Goal: Transaction & Acquisition: Purchase product/service

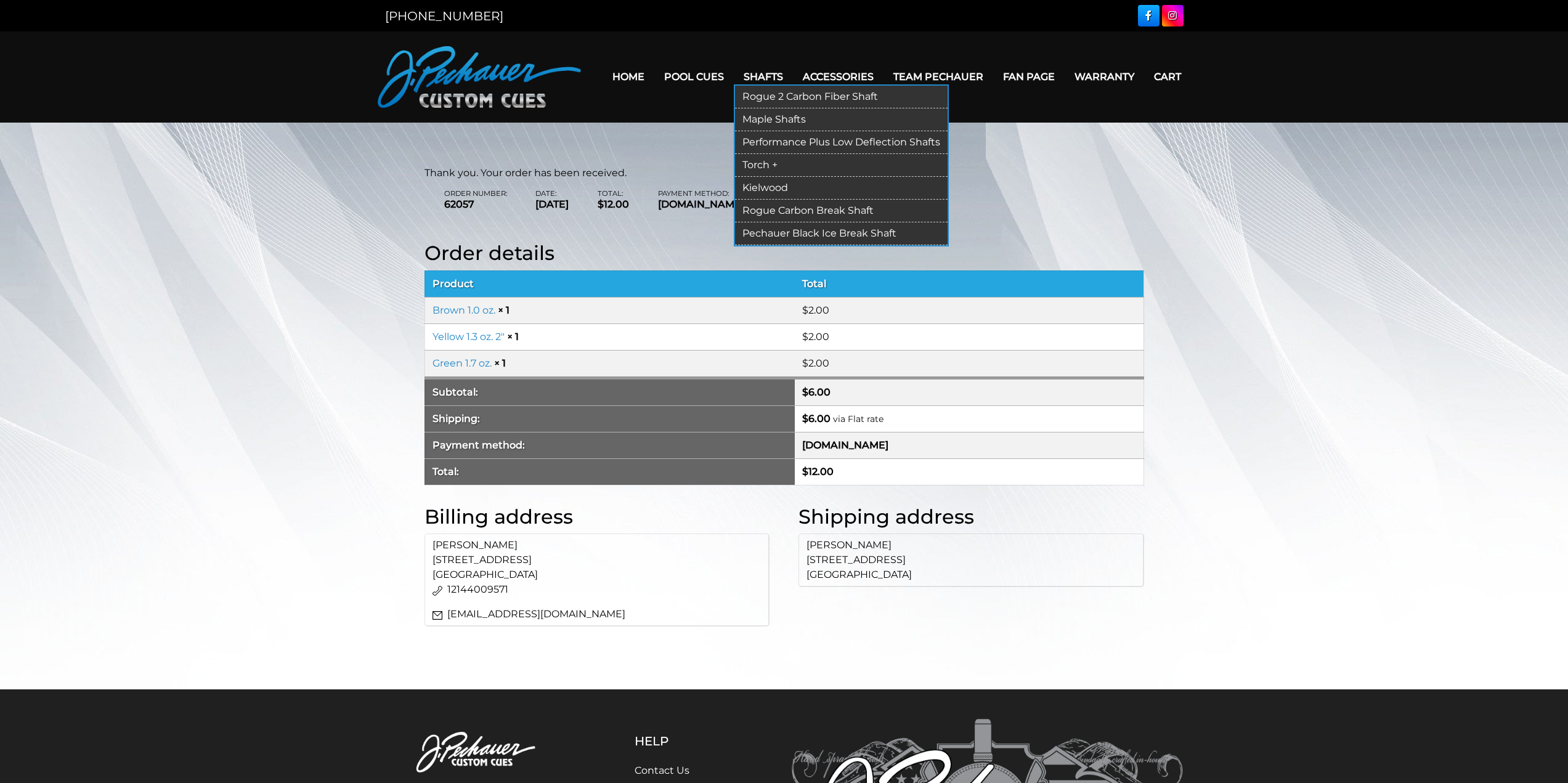
click at [767, 141] on link "Performance Plus Low Deflection Shafts" at bounding box center [841, 142] width 212 height 23
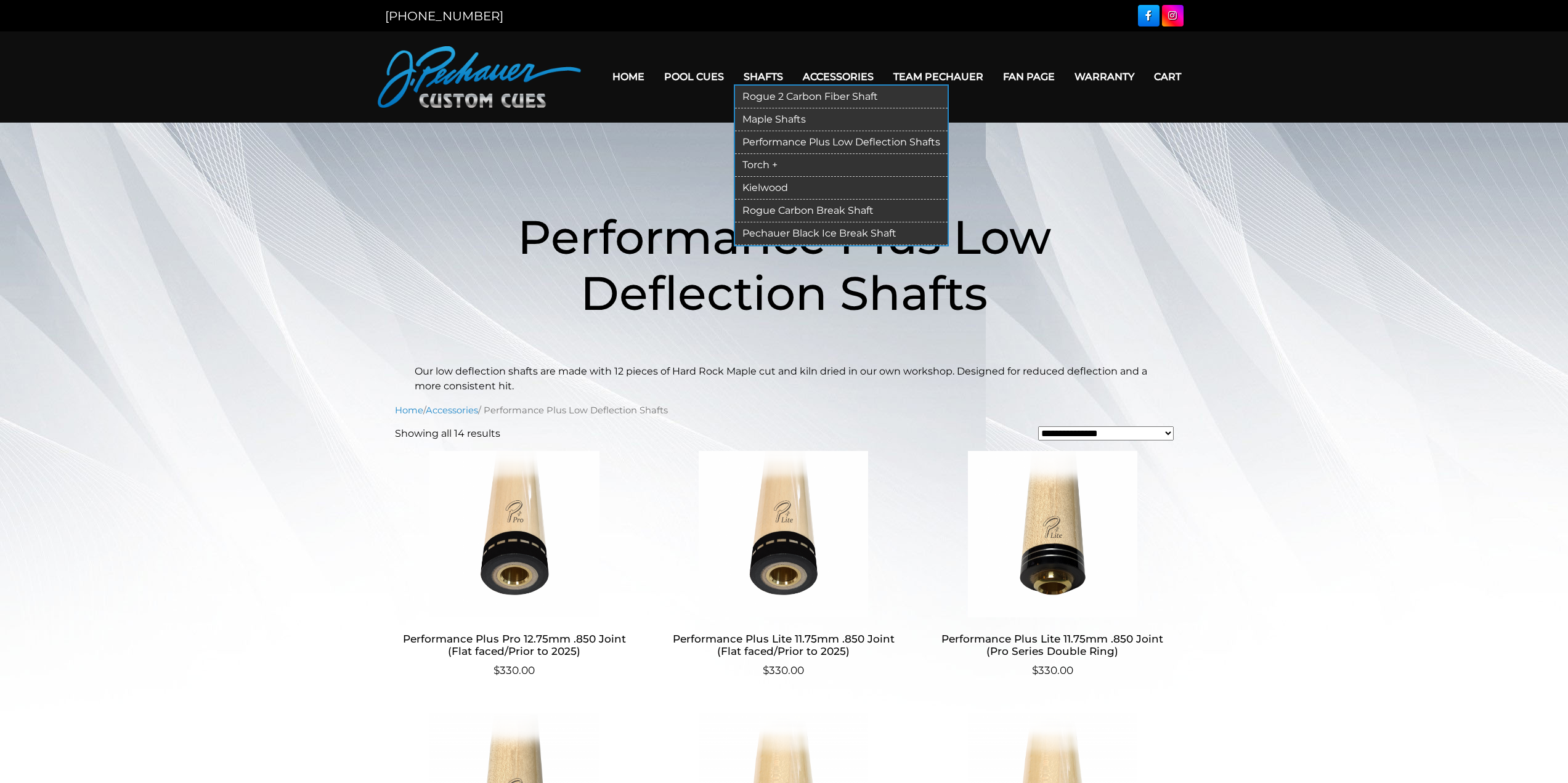
click at [760, 162] on link "Torch +" at bounding box center [841, 165] width 212 height 23
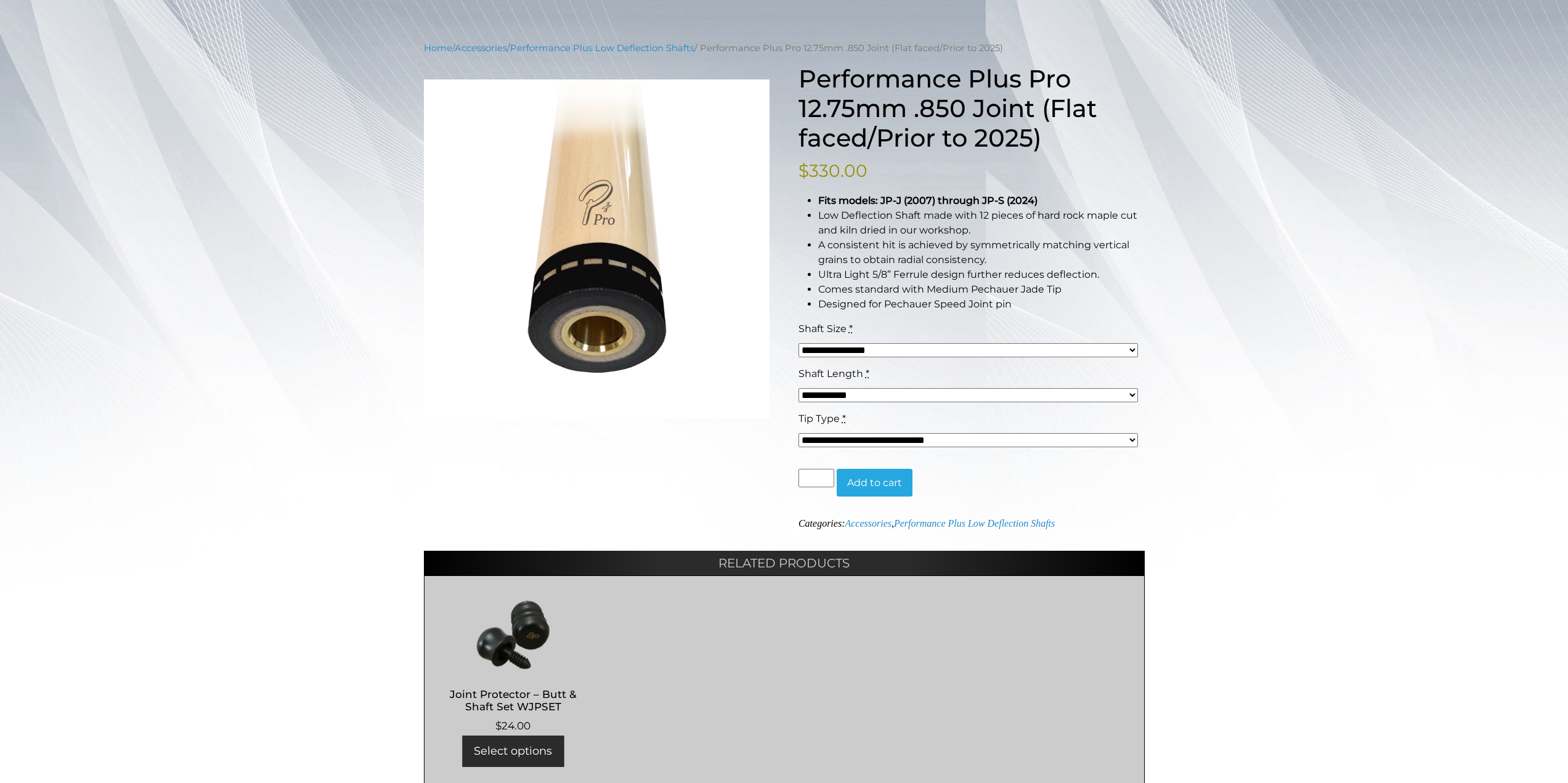
scroll to position [117, 0]
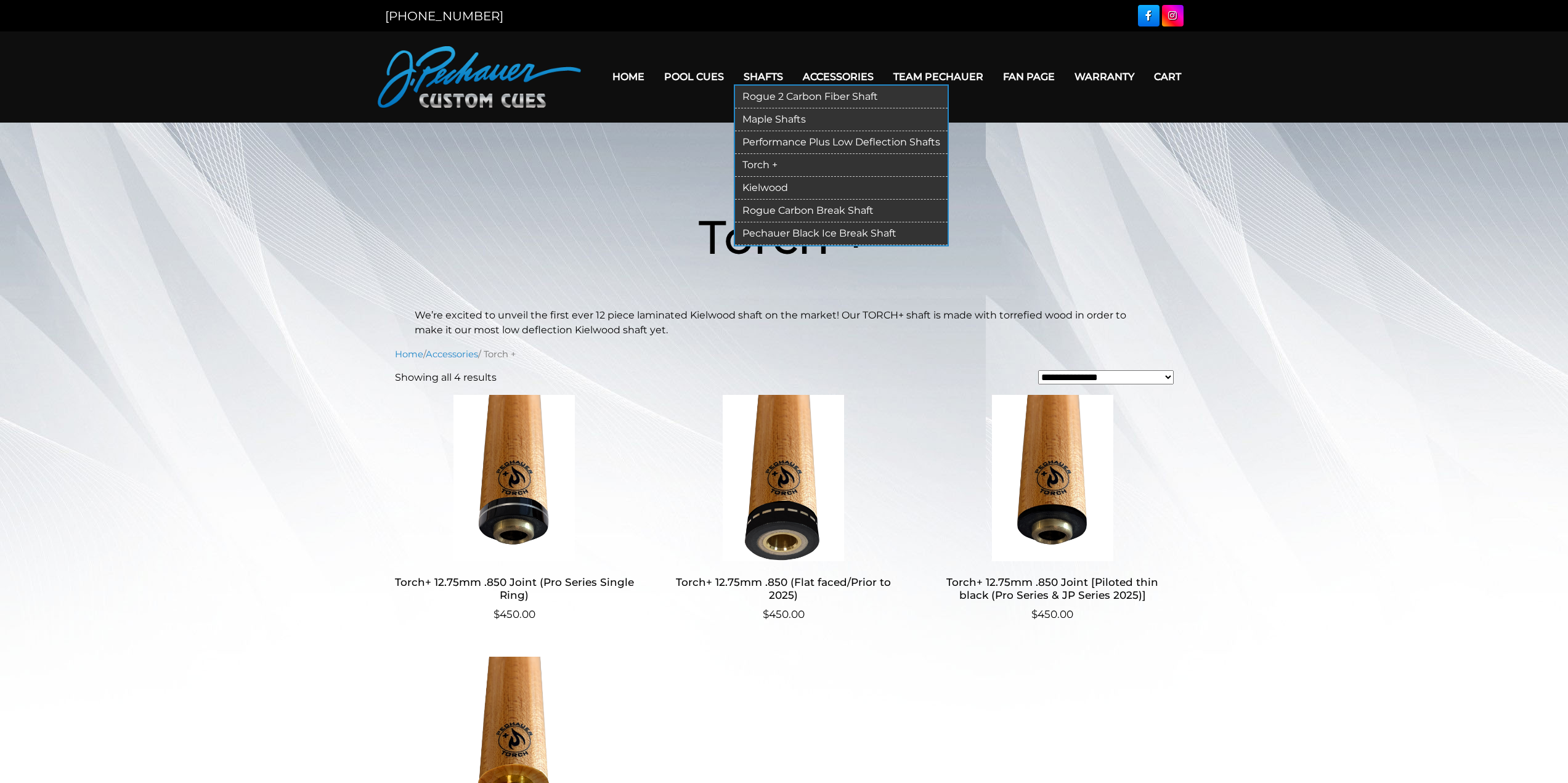
click at [761, 185] on link "Kielwood" at bounding box center [841, 188] width 212 height 23
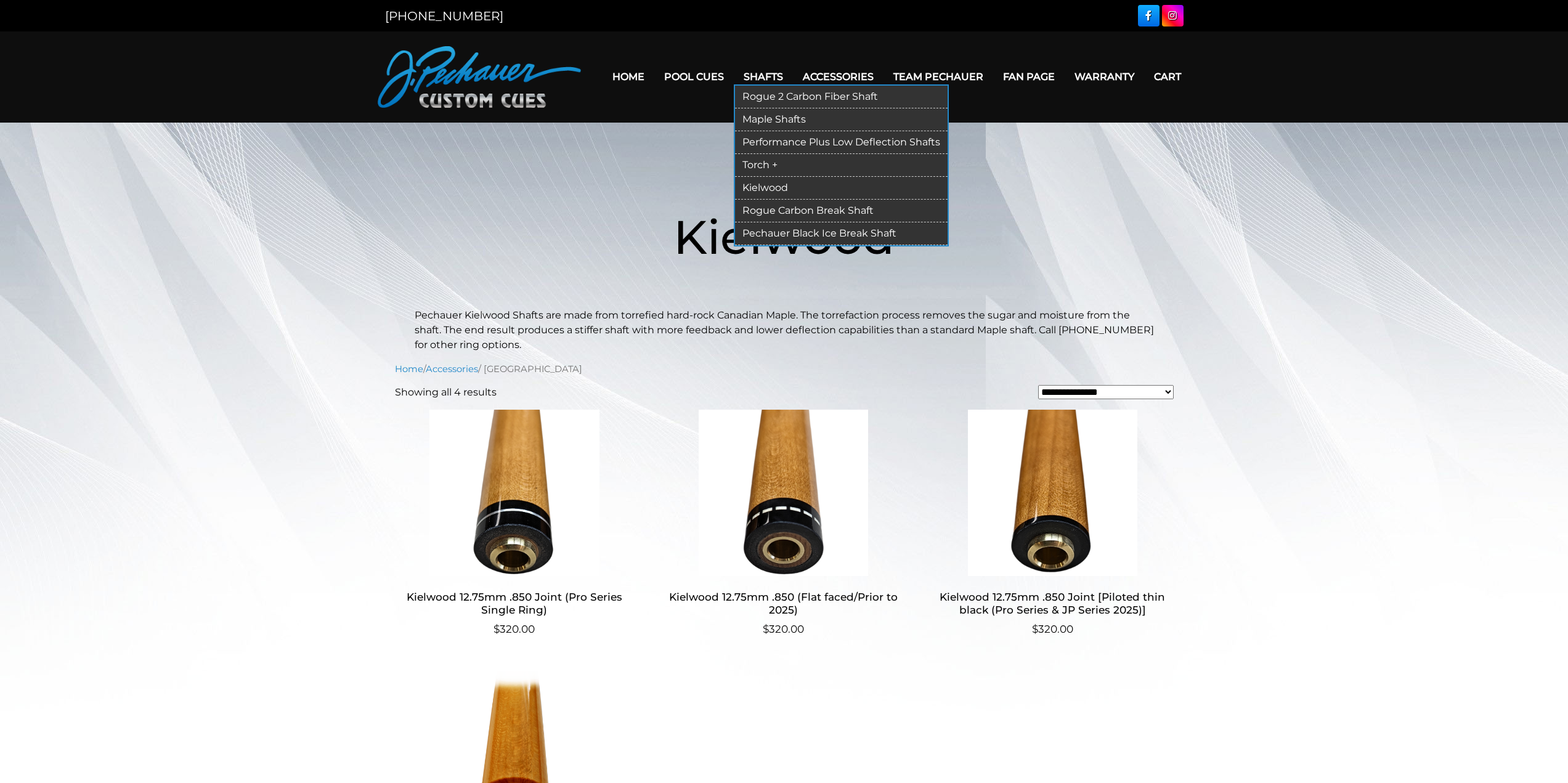
click at [765, 97] on link "Rogue 2 Carbon Fiber Shaft" at bounding box center [841, 97] width 212 height 23
